Goal: Task Accomplishment & Management: Manage account settings

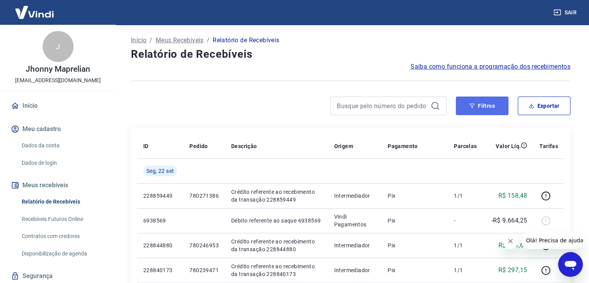
click at [484, 107] on button "Filtros" at bounding box center [482, 105] width 53 height 19
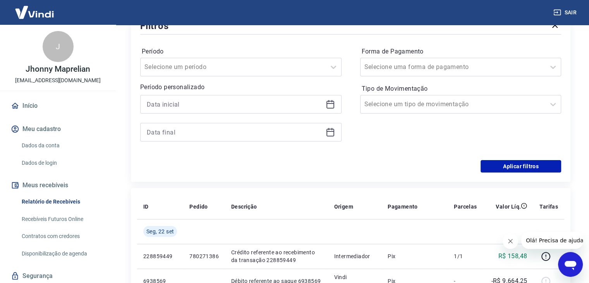
scroll to position [116, 0]
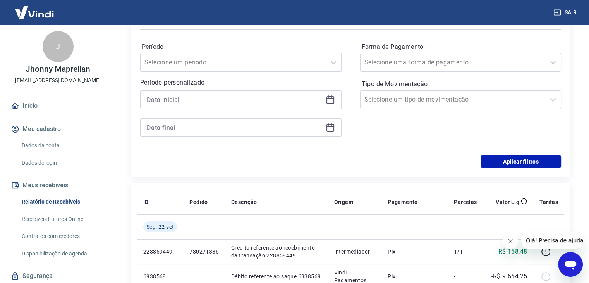
click at [331, 101] on icon at bounding box center [330, 99] width 9 height 9
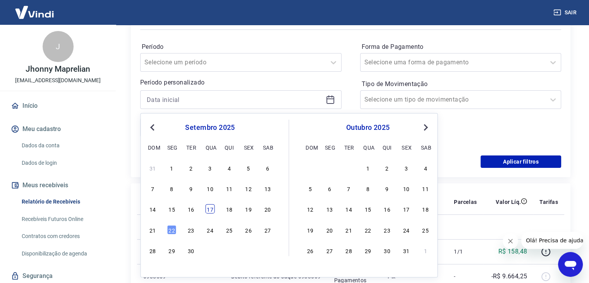
click at [211, 206] on div "17" at bounding box center [209, 208] width 9 height 9
type input "[DATE]"
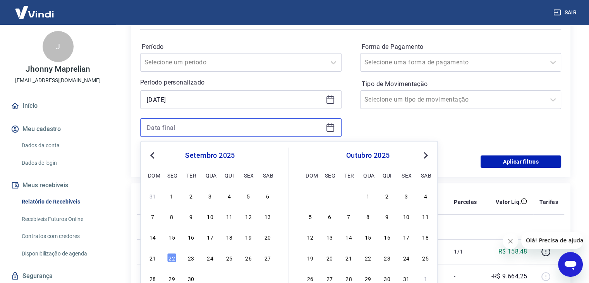
click at [277, 123] on input at bounding box center [235, 128] width 176 height 12
drag, startPoint x: 170, startPoint y: 259, endPoint x: 320, endPoint y: 180, distance: 169.3
click at [171, 259] on div "22" at bounding box center [171, 256] width 9 height 9
type input "22/09/2025"
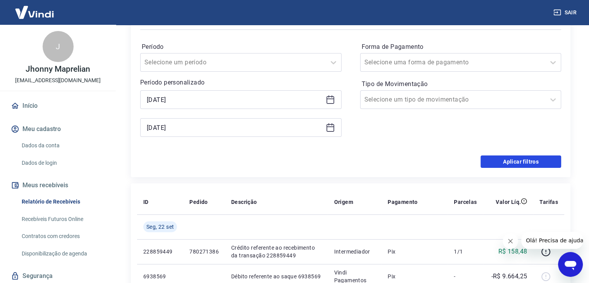
drag, startPoint x: 517, startPoint y: 161, endPoint x: 540, endPoint y: 151, distance: 25.6
click at [517, 161] on button "Aplicar filtros" at bounding box center [520, 161] width 81 height 12
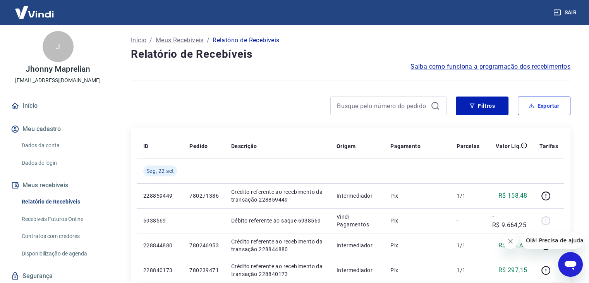
drag, startPoint x: 547, startPoint y: 112, endPoint x: 542, endPoint y: 112, distance: 4.7
click at [547, 112] on button "Exportar" at bounding box center [544, 105] width 53 height 19
type input "17/09/2025"
type input "22/09/2025"
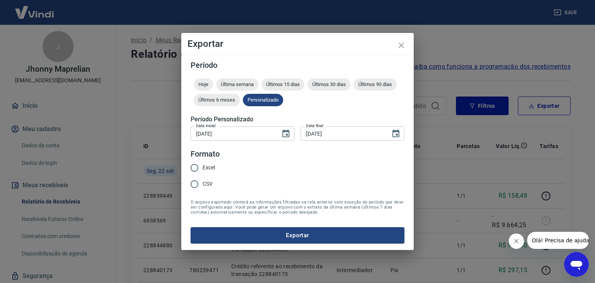
click at [210, 167] on span "Excel" at bounding box center [208, 167] width 12 height 8
click at [202, 167] on input "Excel" at bounding box center [194, 167] width 16 height 16
radio input "true"
click at [262, 236] on button "Exportar" at bounding box center [297, 235] width 214 height 16
